Goal: Task Accomplishment & Management: Use online tool/utility

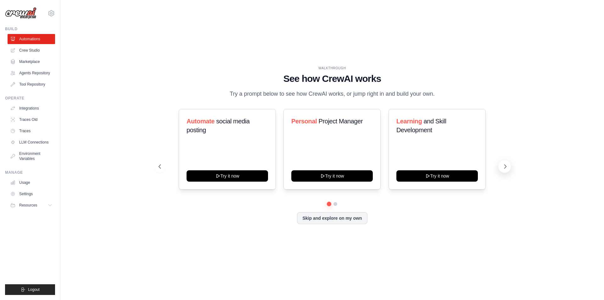
click at [505, 168] on icon at bounding box center [506, 167] width 2 height 4
click at [47, 141] on link "LLM Connections" at bounding box center [32, 142] width 48 height 10
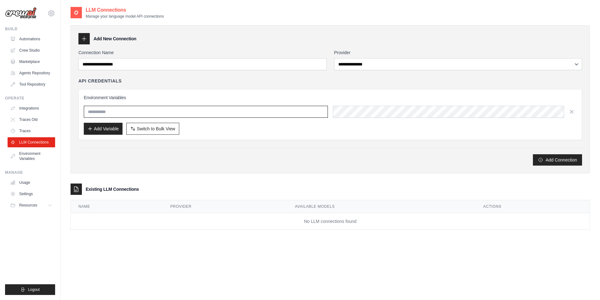
click at [161, 116] on input "text" at bounding box center [206, 112] width 244 height 12
click at [285, 157] on div "Add Connection" at bounding box center [329, 159] width 503 height 11
click at [36, 40] on link "Automations" at bounding box center [32, 39] width 48 height 10
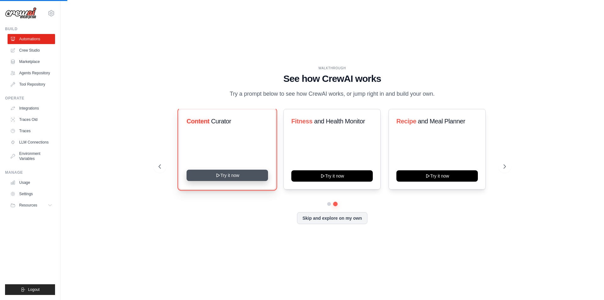
click at [221, 177] on button "Try it now" at bounding box center [228, 175] width 82 height 11
click at [228, 175] on button "Try it now" at bounding box center [228, 175] width 82 height 11
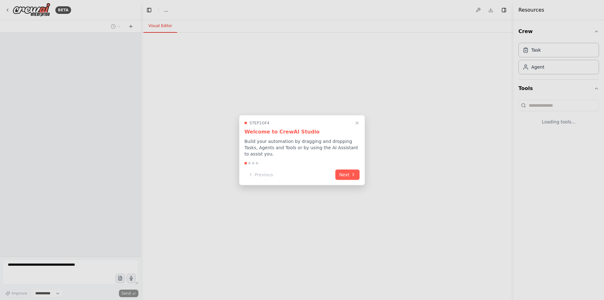
select select "****"
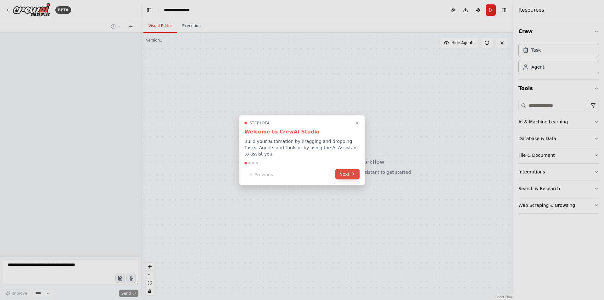
click at [347, 169] on button "Next" at bounding box center [348, 174] width 24 height 10
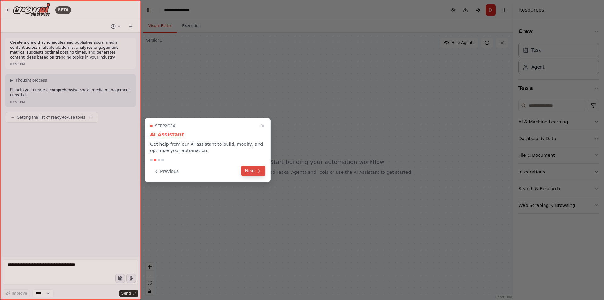
click at [253, 173] on button "Next" at bounding box center [253, 171] width 24 height 10
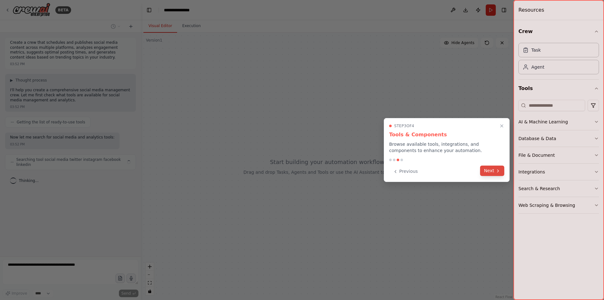
click at [493, 169] on button "Next" at bounding box center [492, 171] width 24 height 10
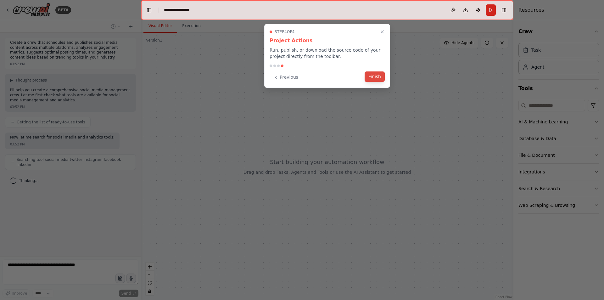
click at [370, 72] on button "Finish" at bounding box center [375, 76] width 20 height 10
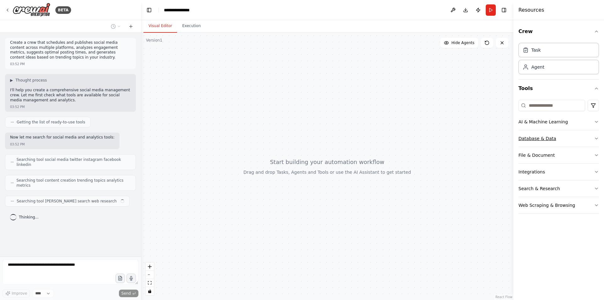
click at [570, 142] on button "Database & Data" at bounding box center [559, 138] width 81 height 16
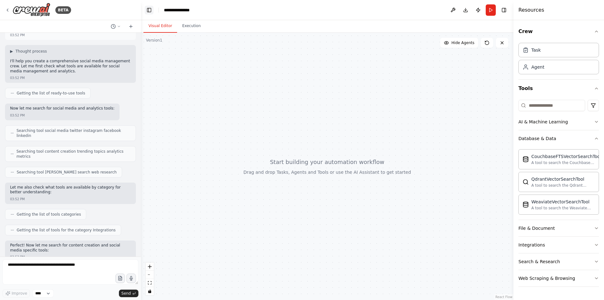
scroll to position [61, 0]
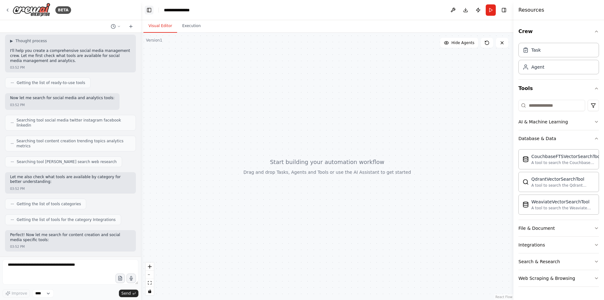
click at [151, 10] on button "Toggle Left Sidebar" at bounding box center [149, 10] width 9 height 9
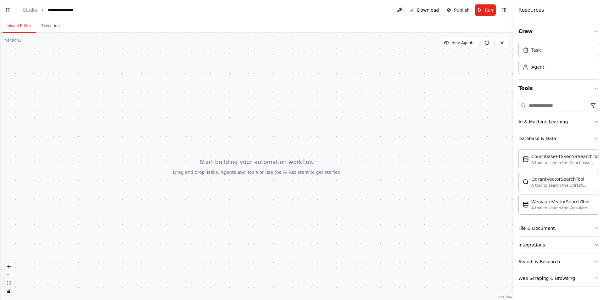
click at [11, 7] on button "Toggle Left Sidebar" at bounding box center [8, 10] width 9 height 9
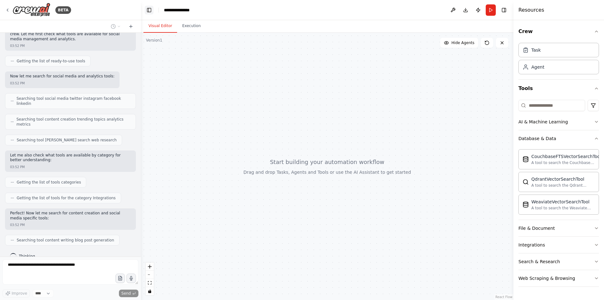
drag, startPoint x: 150, startPoint y: 8, endPoint x: 151, endPoint y: 22, distance: 13.9
click at [150, 9] on button "Toggle Left Sidebar" at bounding box center [149, 10] width 9 height 9
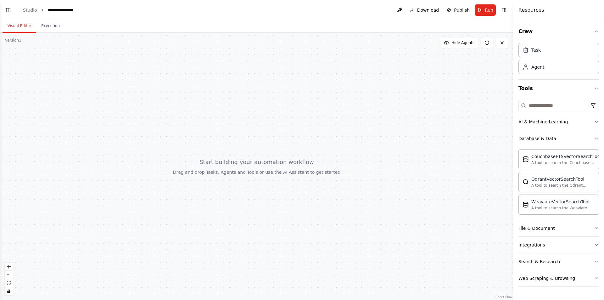
click at [203, 91] on div at bounding box center [257, 166] width 514 height 267
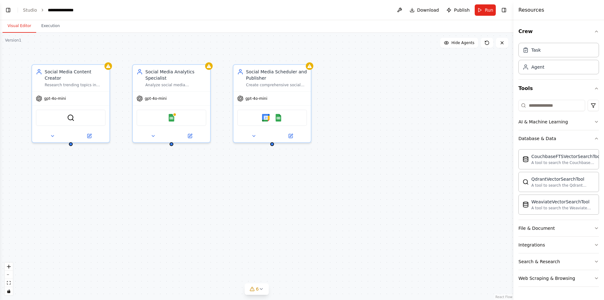
scroll to position [218, 0]
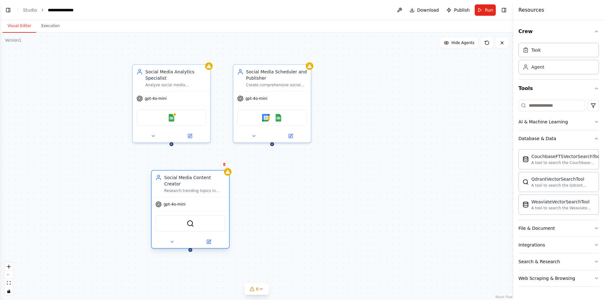
drag, startPoint x: 70, startPoint y: 71, endPoint x: 187, endPoint y: 178, distance: 158.0
click at [187, 178] on div "Social Media Content Creator" at bounding box center [194, 180] width 61 height 13
click at [181, 202] on div "gpt-4o-mini" at bounding box center [190, 204] width 77 height 14
click at [190, 225] on div "SerperDevTool" at bounding box center [190, 223] width 70 height 16
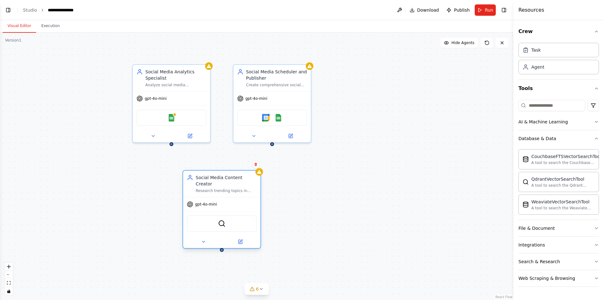
drag, startPoint x: 191, startPoint y: 219, endPoint x: 224, endPoint y: 221, distance: 33.1
click at [224, 221] on div "SerperDevTool" at bounding box center [222, 223] width 70 height 16
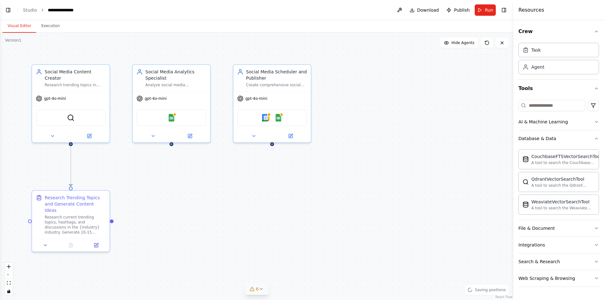
click at [262, 291] on icon at bounding box center [261, 288] width 5 height 5
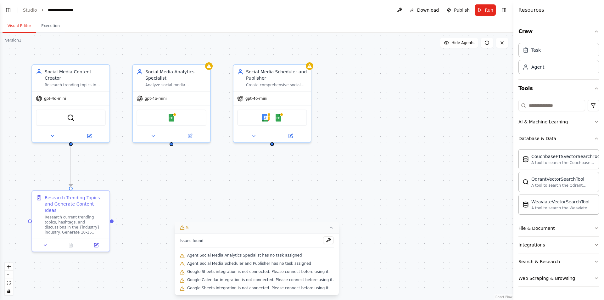
click at [240, 214] on div ".deletable-edge-delete-btn { width: 20px; height: 20px; border: 0px solid #ffff…" at bounding box center [257, 166] width 514 height 267
click at [325, 228] on button "5" at bounding box center [257, 228] width 164 height 12
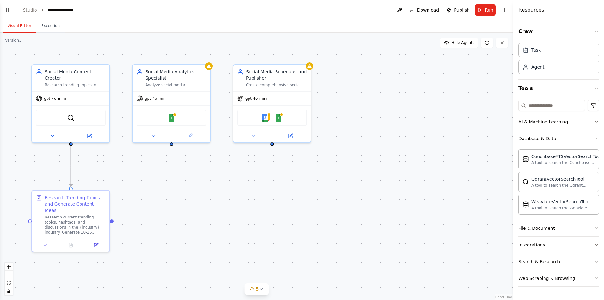
click at [372, 200] on div ".deletable-edge-delete-btn { width: 20px; height: 20px; border: 0px solid #ffff…" at bounding box center [257, 166] width 514 height 267
click at [461, 9] on span "Publish" at bounding box center [462, 10] width 16 height 6
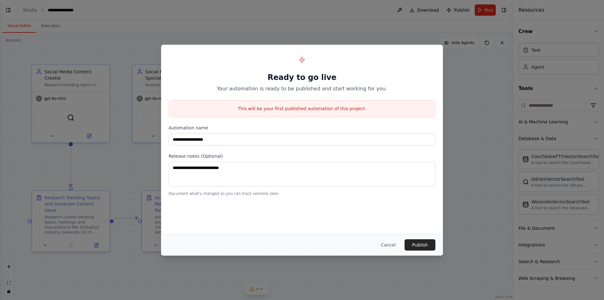
scroll to position [302, 0]
click at [473, 97] on div "**********" at bounding box center [302, 150] width 604 height 300
click at [388, 247] on button "Cancel" at bounding box center [388, 244] width 25 height 11
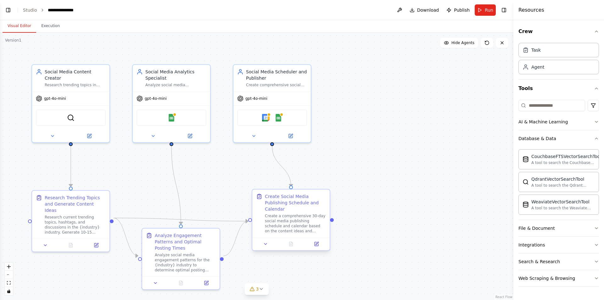
scroll to position [344, 0]
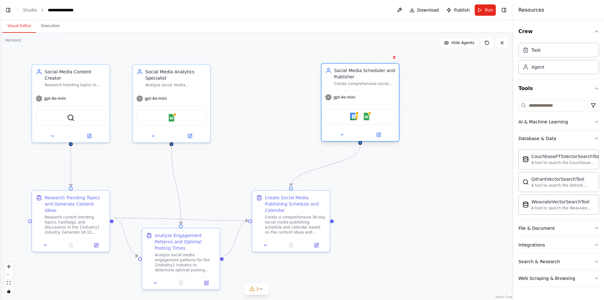
drag, startPoint x: 282, startPoint y: 72, endPoint x: 373, endPoint y: 74, distance: 90.7
click at [373, 74] on div "Social Media Scheduler and Publisher" at bounding box center [364, 73] width 61 height 13
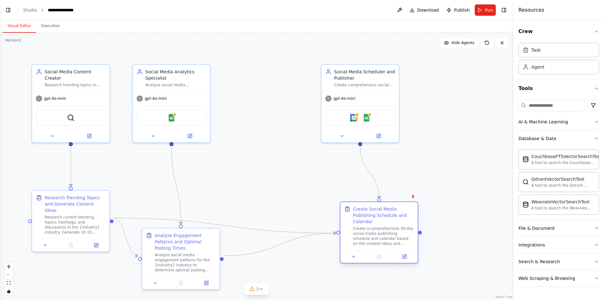
drag, startPoint x: 312, startPoint y: 199, endPoint x: 401, endPoint y: 209, distance: 89.6
click at [401, 209] on div "Create Social Media Publishing Schedule and Calendar" at bounding box center [383, 215] width 61 height 19
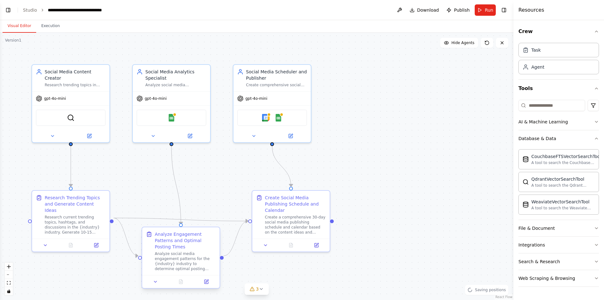
scroll to position [386, 0]
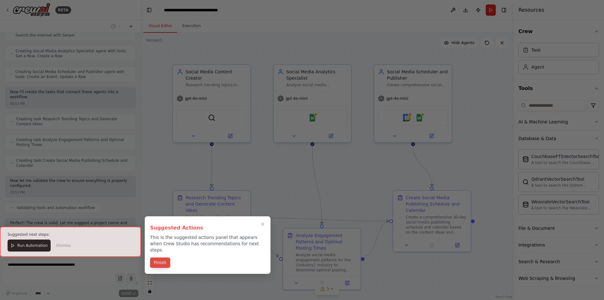
click at [156, 261] on button "Finish" at bounding box center [160, 262] width 20 height 10
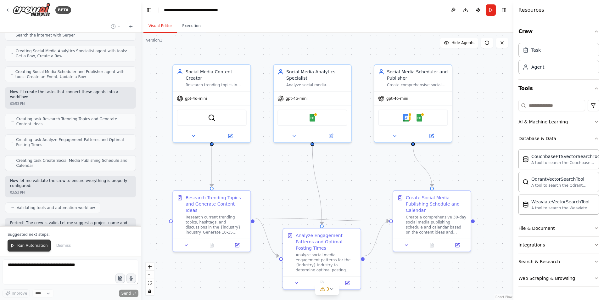
click at [12, 249] on button "Run Automation" at bounding box center [29, 246] width 43 height 12
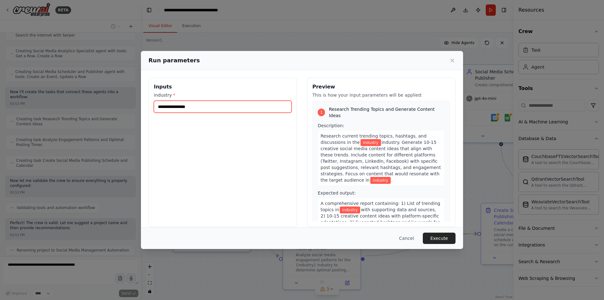
drag, startPoint x: 200, startPoint y: 108, endPoint x: 139, endPoint y: 109, distance: 60.8
click at [139, 109] on div "Run parameters Inputs industry * Preview This is how your input parameters will…" at bounding box center [302, 150] width 604 height 300
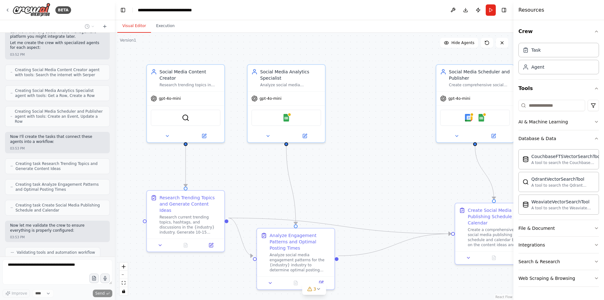
scroll to position [619, 0]
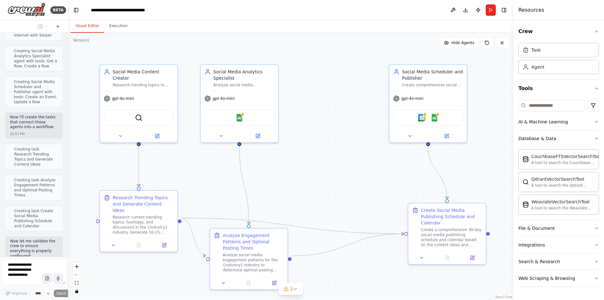
drag, startPoint x: 139, startPoint y: 109, endPoint x: 47, endPoint y: 101, distance: 93.2
click at [46, 103] on div "BETA Create a crew that schedules and publishes social media content across mul…" at bounding box center [34, 150] width 68 height 300
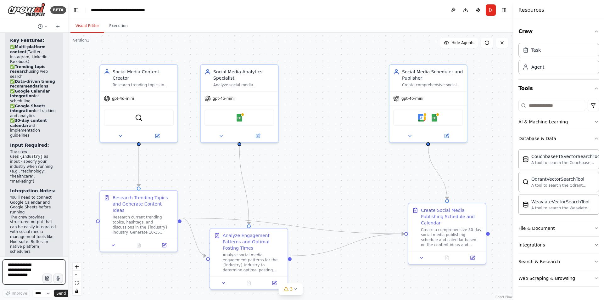
scroll to position [1195, 0]
